Goal: Navigation & Orientation: Find specific page/section

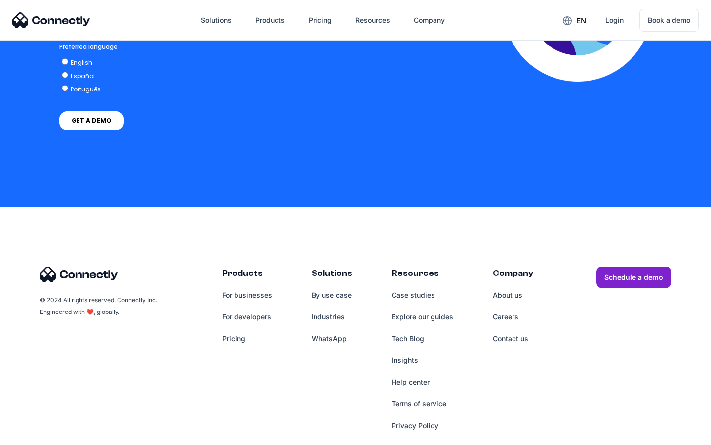
scroll to position [2114, 0]
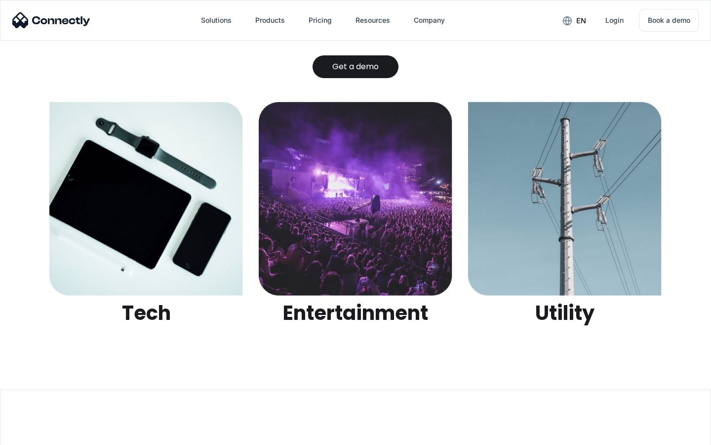
scroll to position [3117, 0]
